Goal: Task Accomplishment & Management: Use online tool/utility

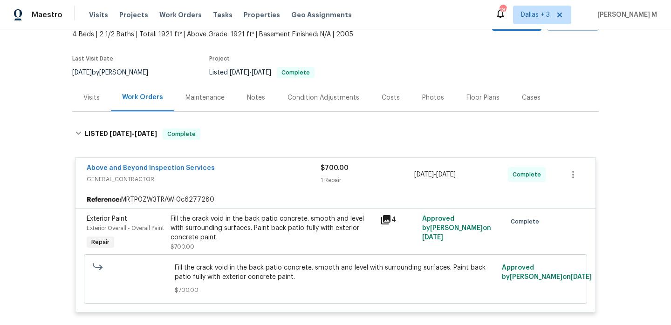
scroll to position [0, 0]
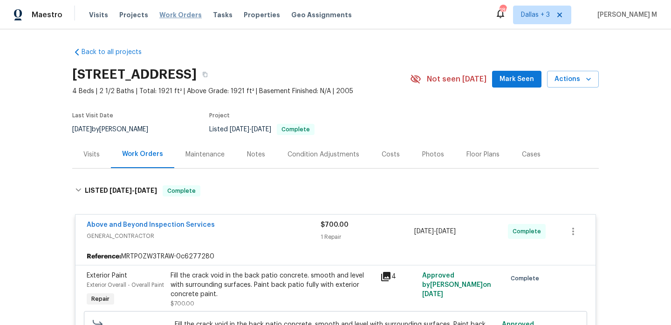
click at [178, 16] on span "Work Orders" at bounding box center [180, 14] width 42 height 9
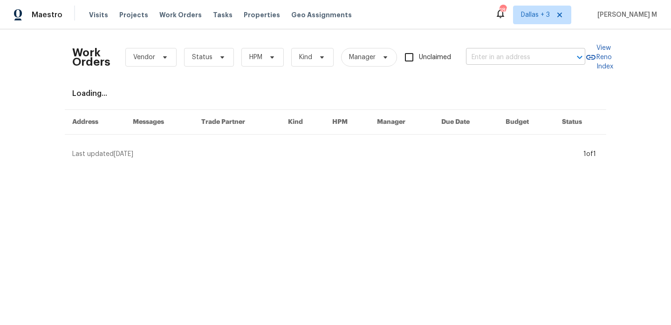
click at [498, 58] on input "text" at bounding box center [512, 57] width 93 height 14
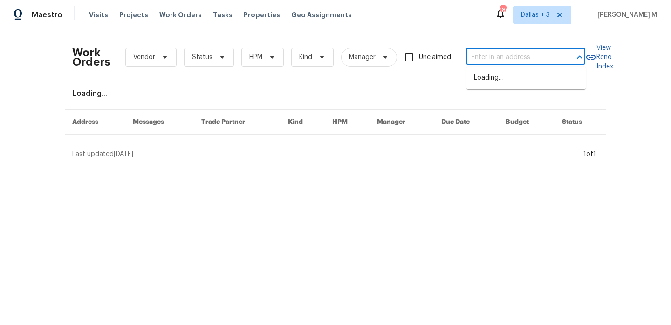
paste input "[STREET_ADDRESS][PERSON_NAME]"
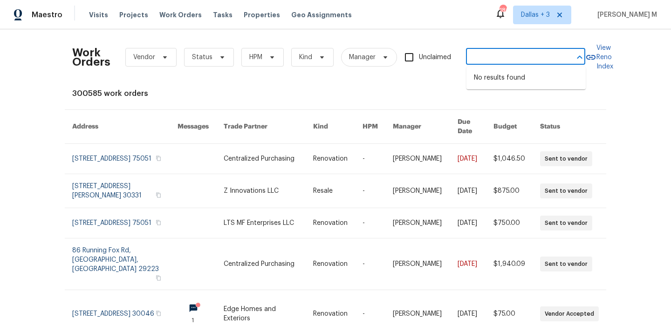
click at [520, 60] on input "[STREET_ADDRESS][PERSON_NAME] [GEOGRAPHIC_DATA][PERSON_NAME]" at bounding box center [512, 57] width 93 height 14
paste input "text"
type input "[STREET_ADDRESS][PERSON_NAME]"
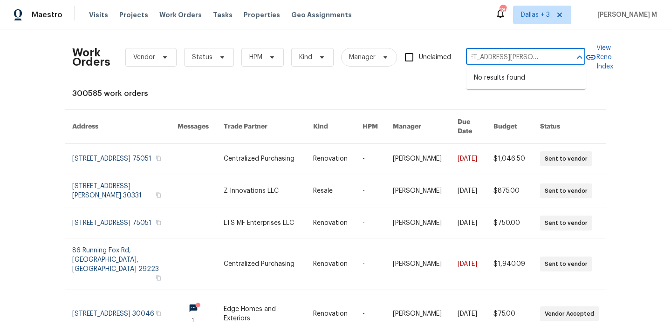
scroll to position [0, 21]
click at [548, 86] on li "[STREET_ADDRESS]" at bounding box center [525, 77] width 119 height 15
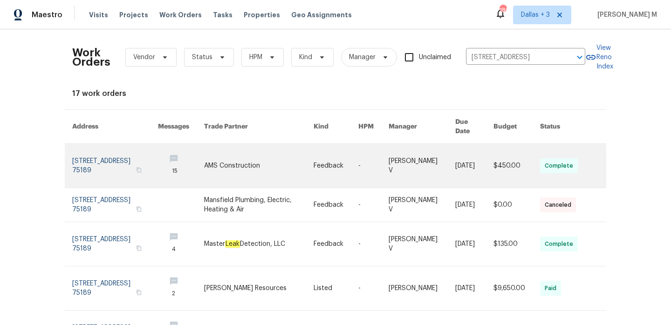
click at [425, 144] on link at bounding box center [422, 166] width 67 height 44
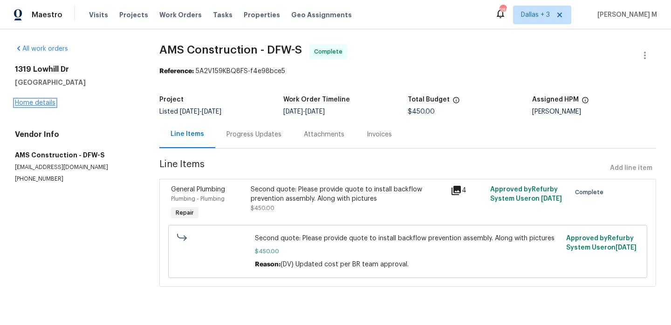
click at [36, 103] on link "Home details" at bounding box center [35, 103] width 41 height 7
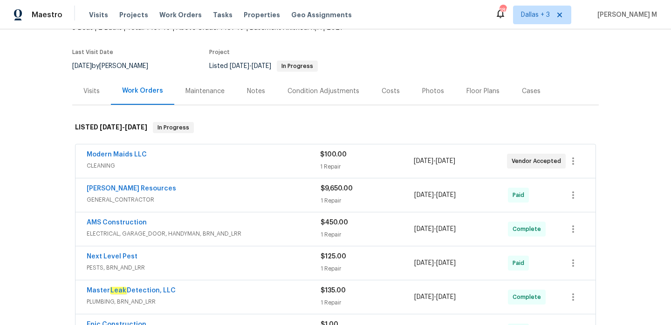
scroll to position [68, 0]
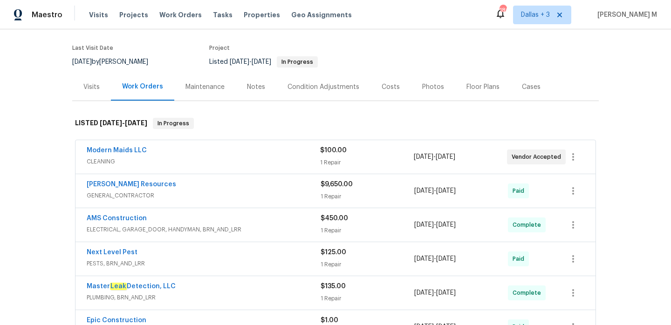
click at [259, 165] on span "CLEANING" at bounding box center [203, 161] width 233 height 9
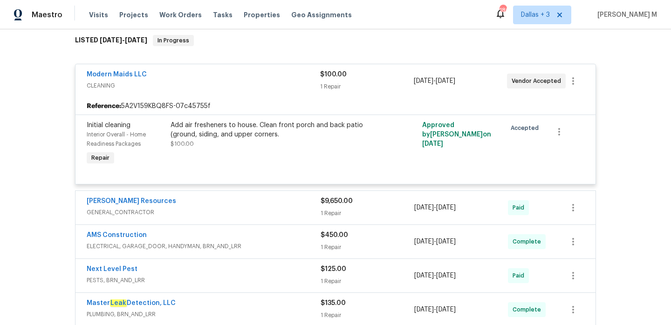
scroll to position [179, 0]
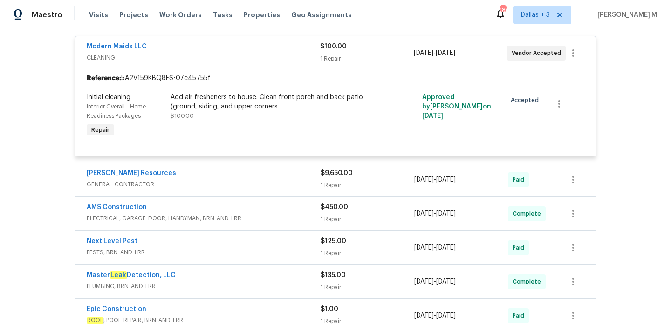
click at [264, 178] on div "[PERSON_NAME] Resources" at bounding box center [204, 174] width 234 height 11
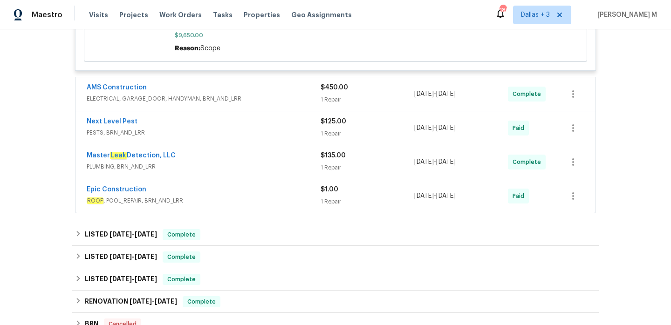
scroll to position [554, 0]
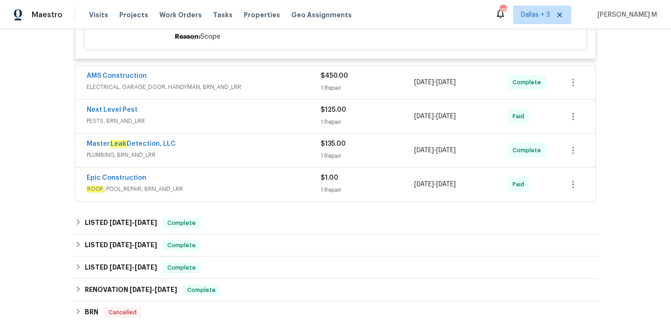
click at [249, 71] on div "AMS Construction" at bounding box center [204, 76] width 234 height 11
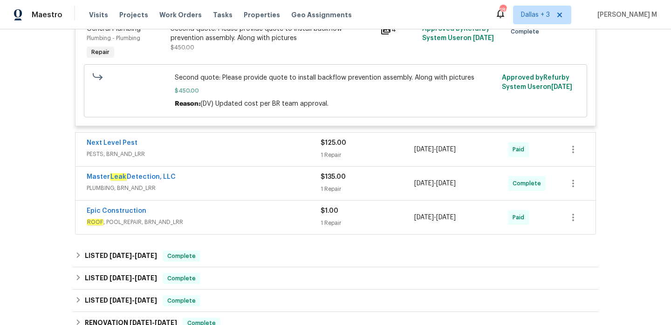
scroll to position [667, 0]
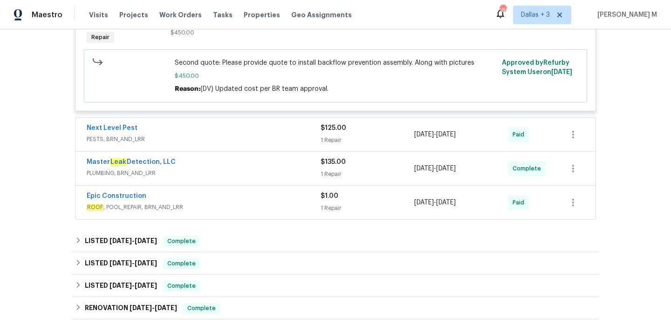
click at [288, 135] on span "PESTS, BRN_AND_LRR" at bounding box center [204, 139] width 234 height 9
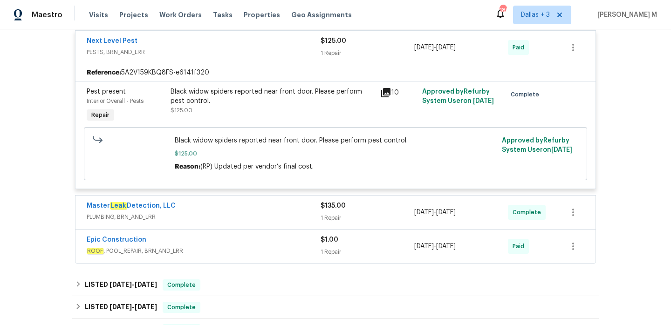
scroll to position [772, 0]
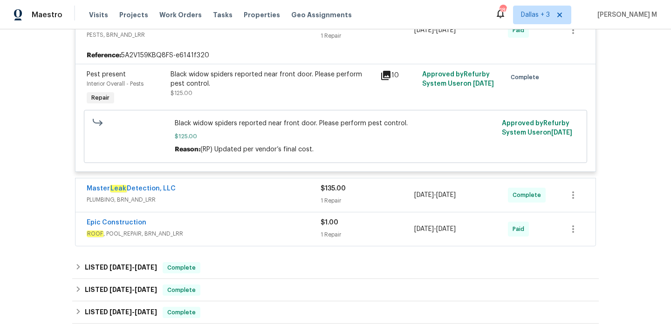
click at [262, 195] on span "PLUMBING, BRN_AND_LRR" at bounding box center [204, 199] width 234 height 9
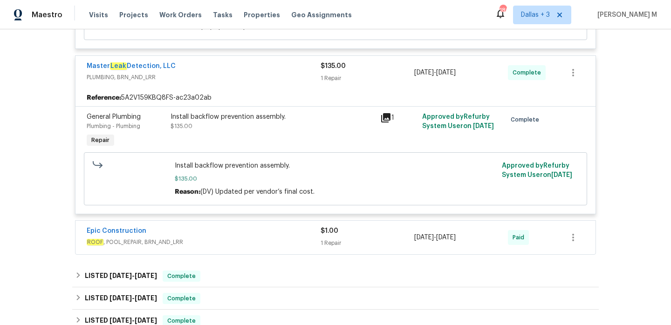
scroll to position [914, 0]
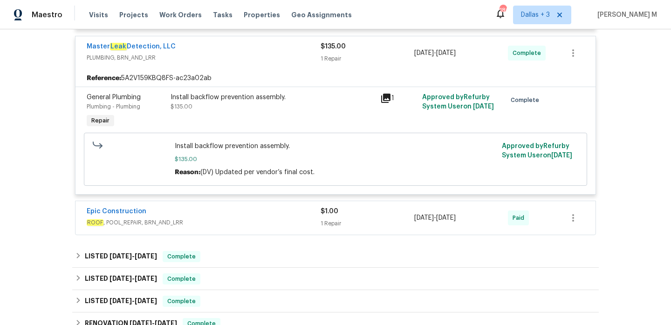
click at [270, 218] on span "ROOF , POOL_REPAIR, BRN_AND_LRR" at bounding box center [204, 222] width 234 height 9
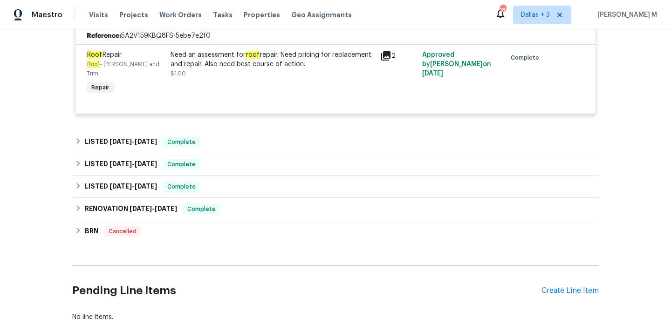
scroll to position [1140, 0]
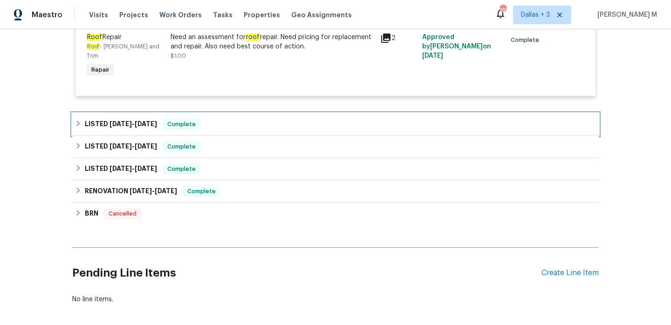
click at [223, 119] on div "LISTED [DATE] - [DATE] Complete" at bounding box center [335, 124] width 521 height 11
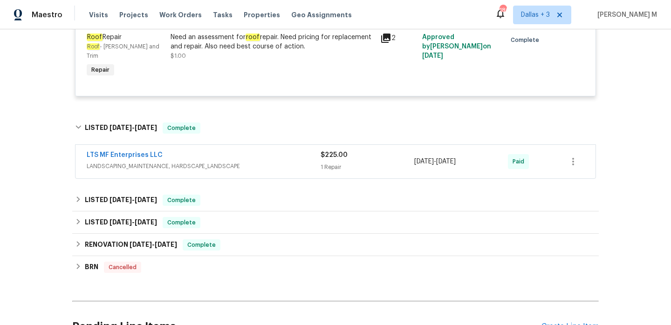
click at [234, 162] on span "LANDSCAPING_MAINTENANCE, HARDSCAPE_LANDSCAPE" at bounding box center [204, 166] width 234 height 9
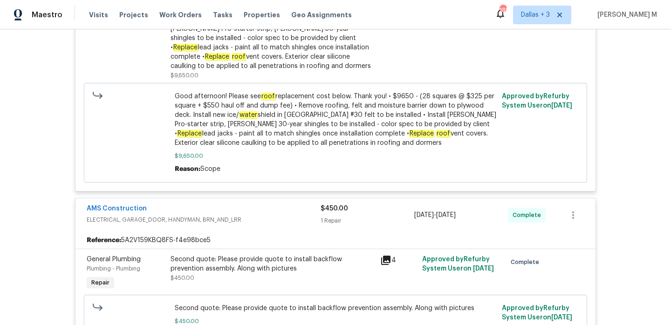
scroll to position [420, 0]
